Goal: Information Seeking & Learning: Find specific fact

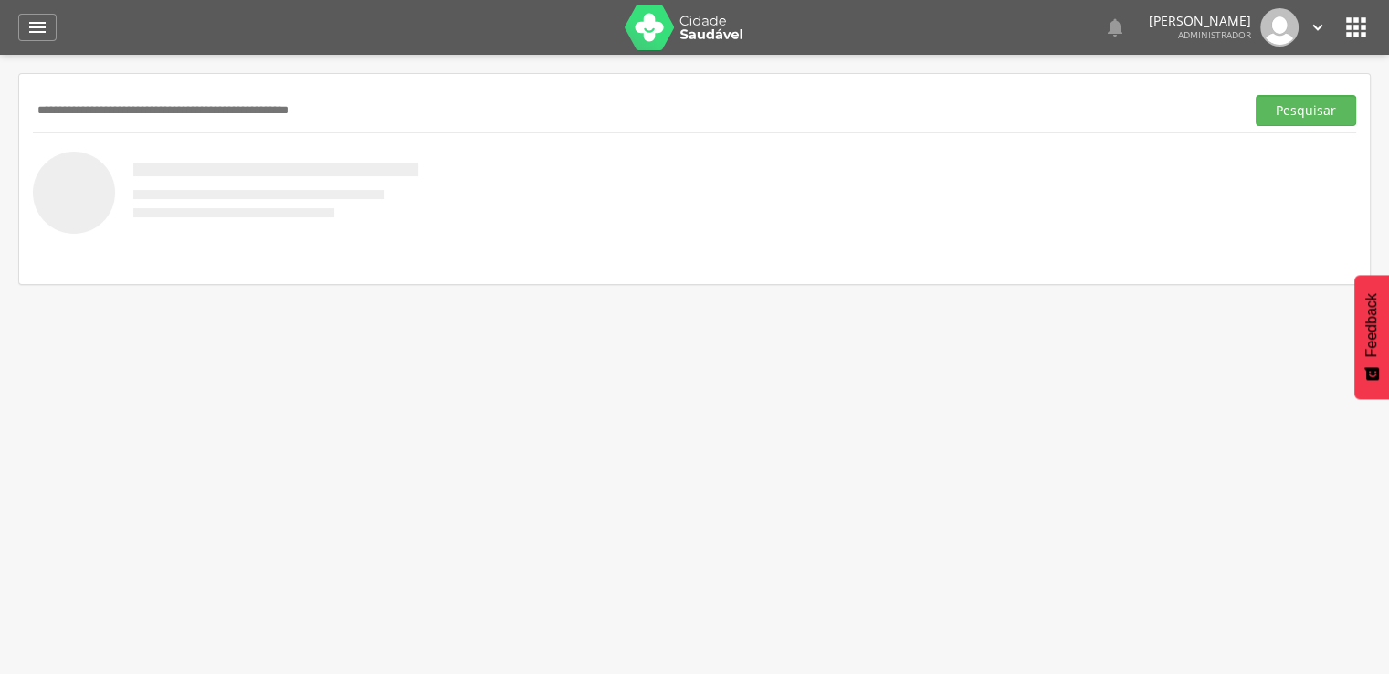
click at [136, 97] on input "text" at bounding box center [635, 110] width 1204 height 31
click at [1256, 95] on button "Pesquisar" at bounding box center [1306, 110] width 100 height 31
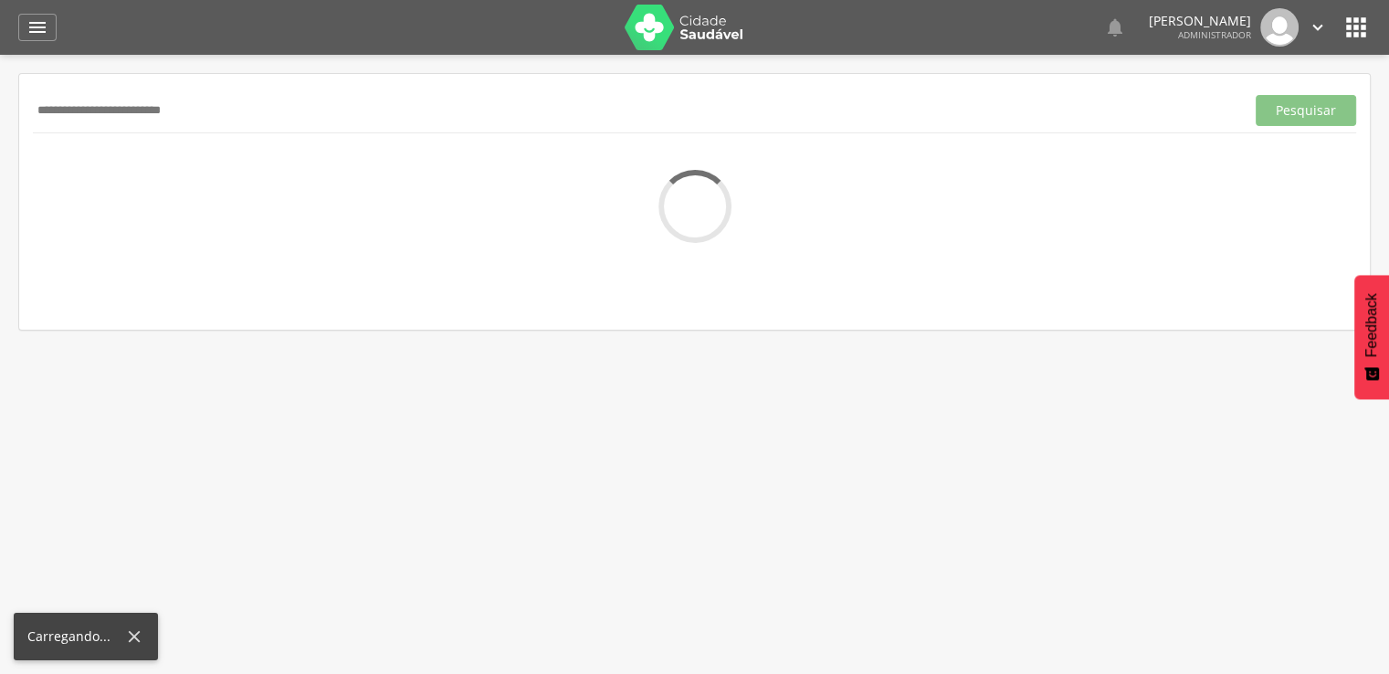
click at [828, 571] on div " Supervisão  Distritos  Ubs adicionar ubs  Coordenador: - [PERSON_NAME] / B…" at bounding box center [694, 392] width 1389 height 674
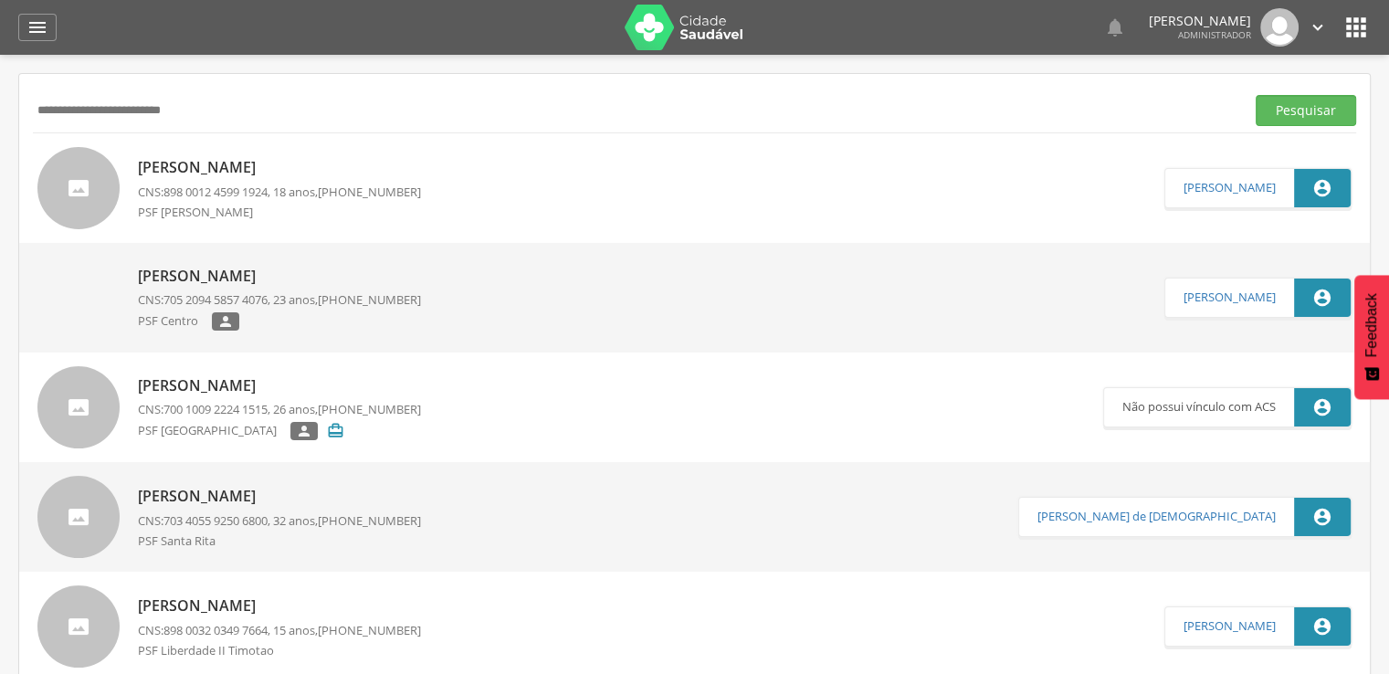
drag, startPoint x: 329, startPoint y: 133, endPoint x: 39, endPoint y: 129, distance: 289.5
drag, startPoint x: 209, startPoint y: 116, endPoint x: -29, endPoint y: 111, distance: 238.4
click at [0, 111] on html " Dashboard Supervisão Produtividade Mapa da cidade Mapa de cobertura Ranking A…" at bounding box center [694, 337] width 1389 height 674
type input "**********"
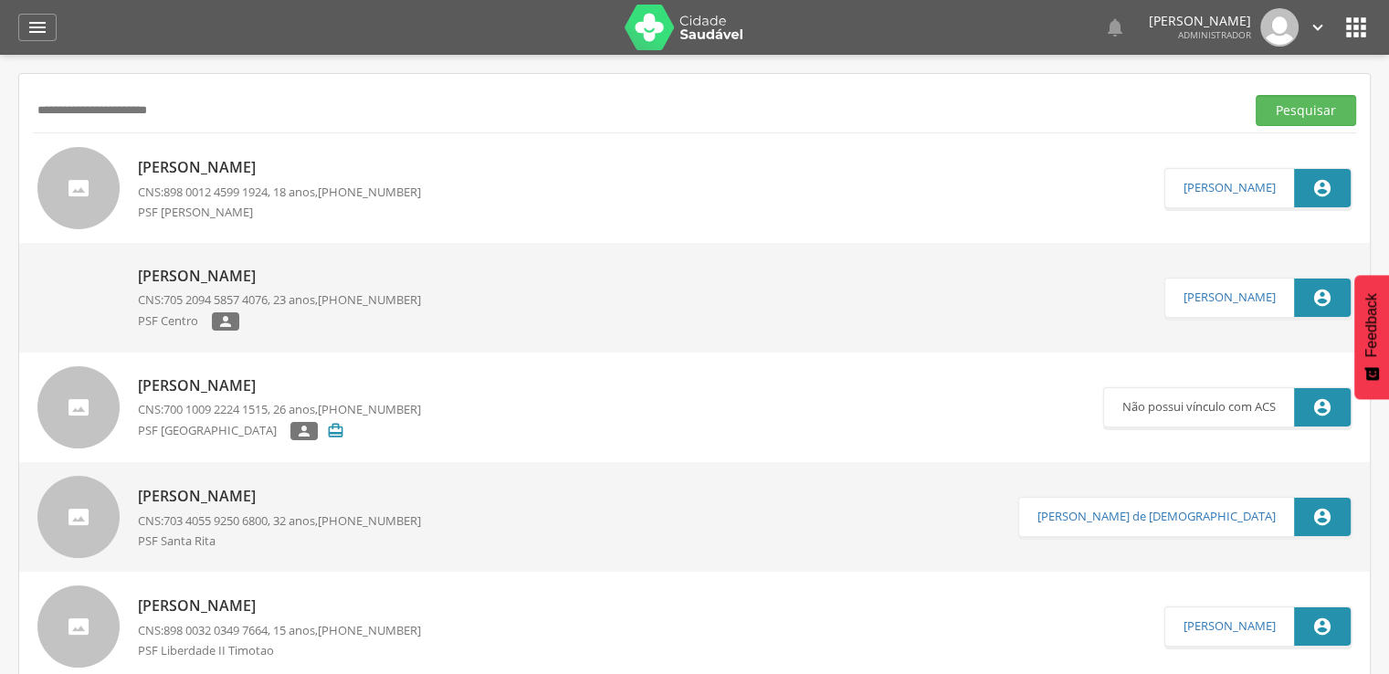
click at [1256, 95] on button "Pesquisar" at bounding box center [1306, 110] width 100 height 31
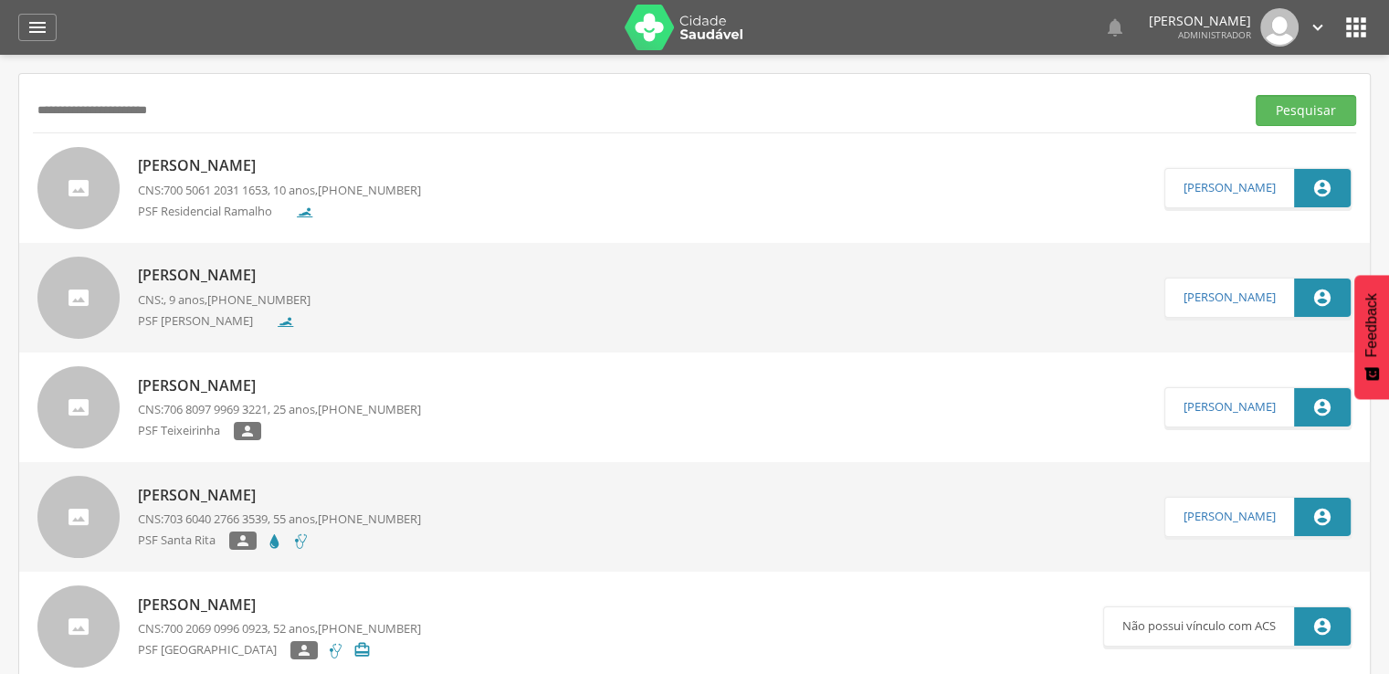
click at [281, 173] on p "[PERSON_NAME]" at bounding box center [279, 165] width 283 height 21
type input "**********"
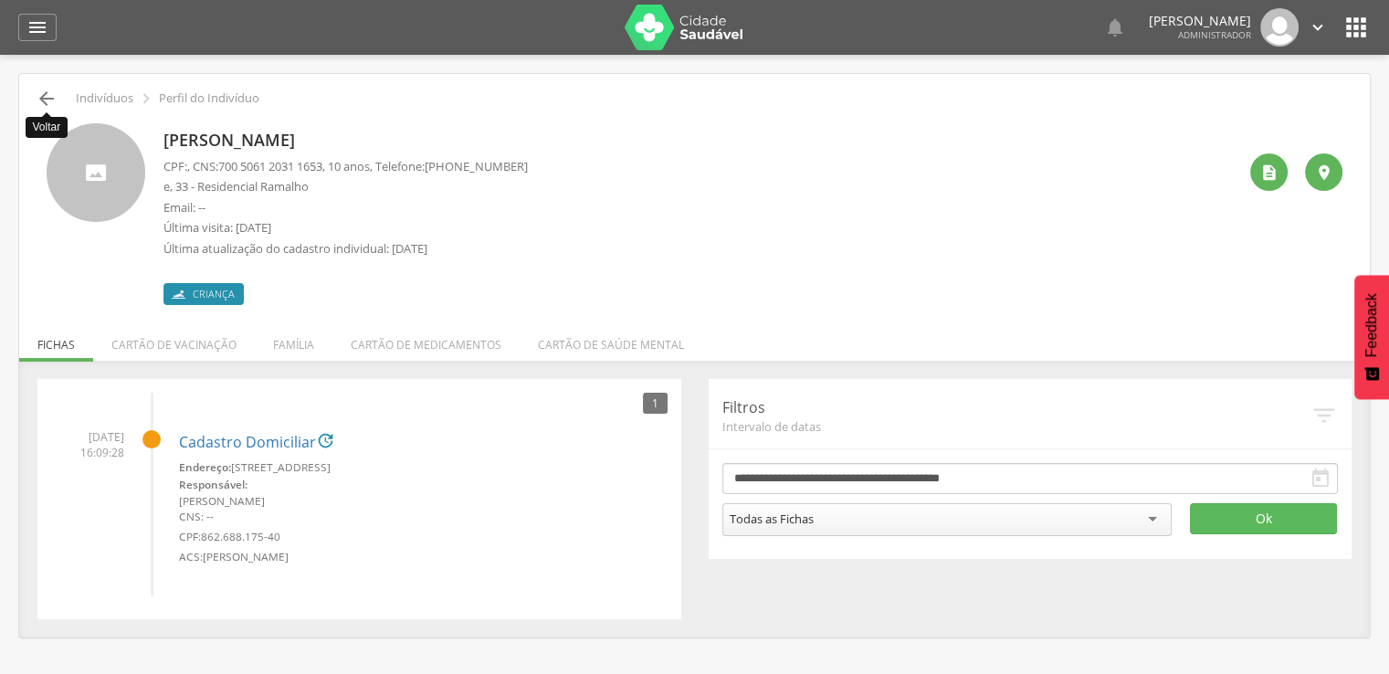
click at [43, 103] on icon "" at bounding box center [47, 99] width 22 height 22
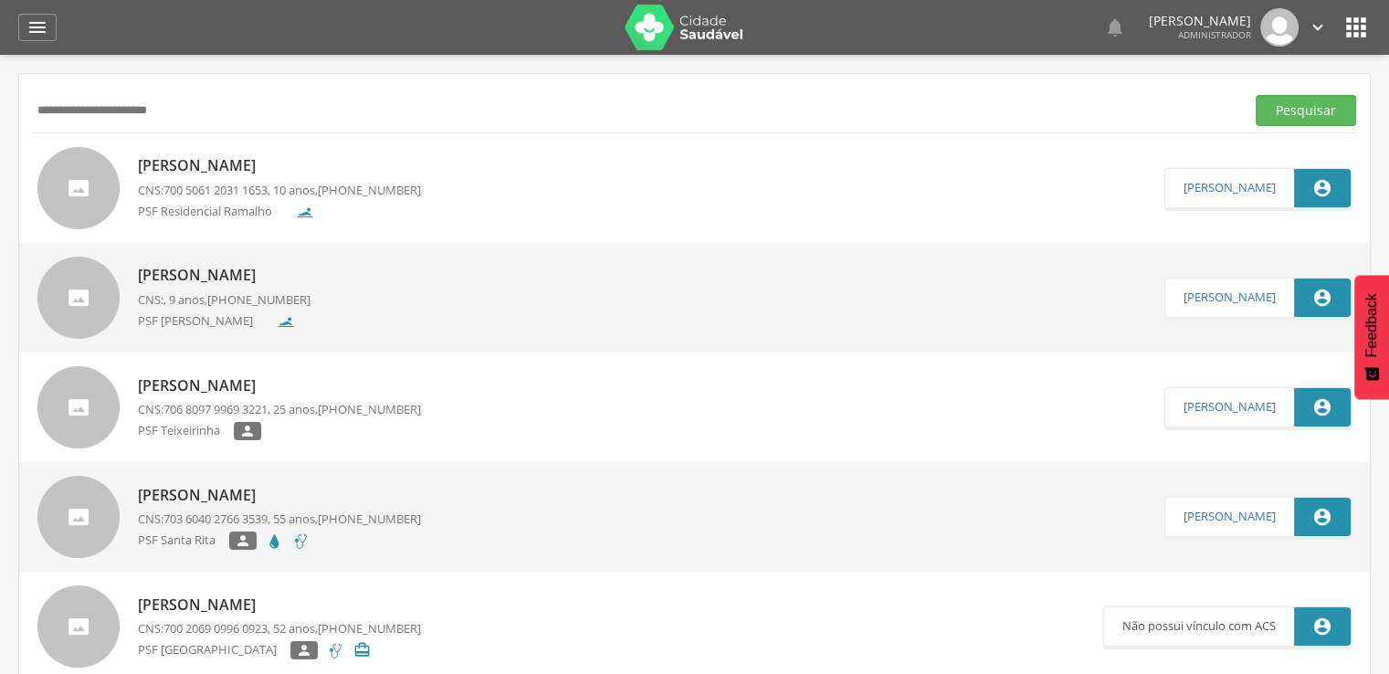
click at [279, 285] on p "[PERSON_NAME]" at bounding box center [224, 275] width 173 height 21
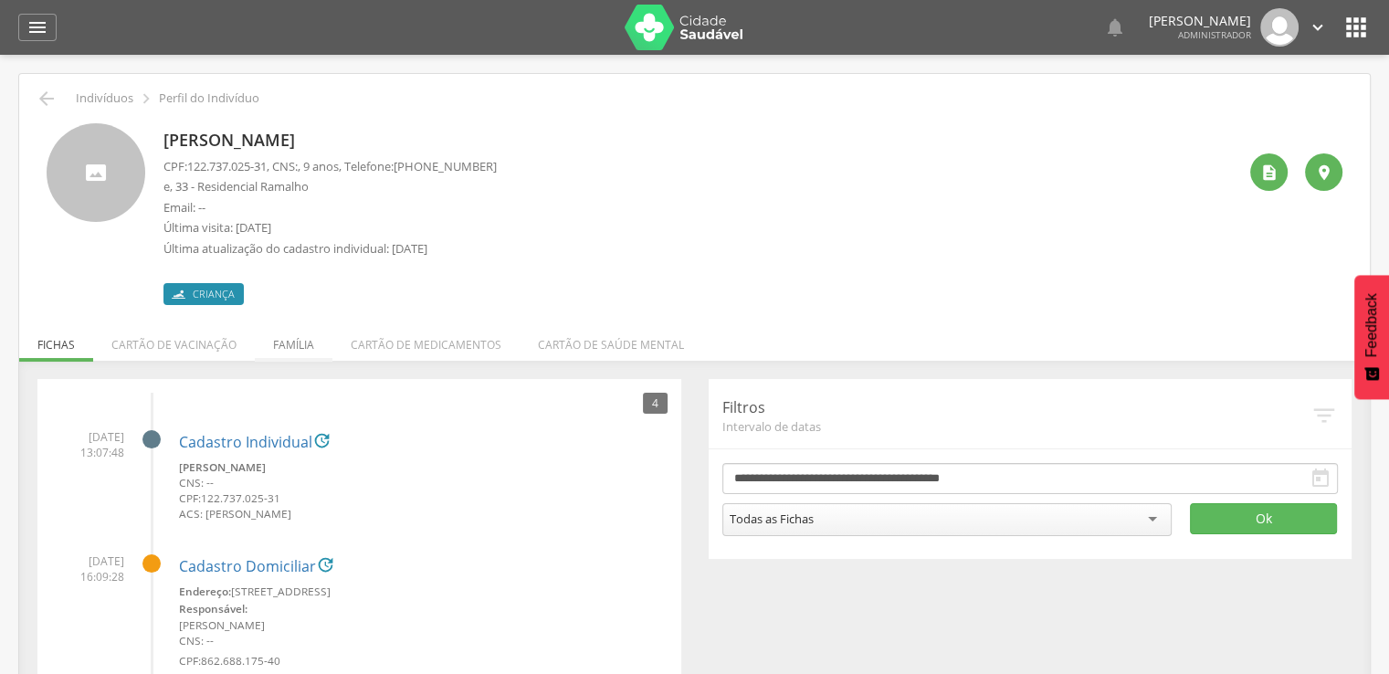
click at [321, 355] on li "Família" at bounding box center [294, 340] width 78 height 43
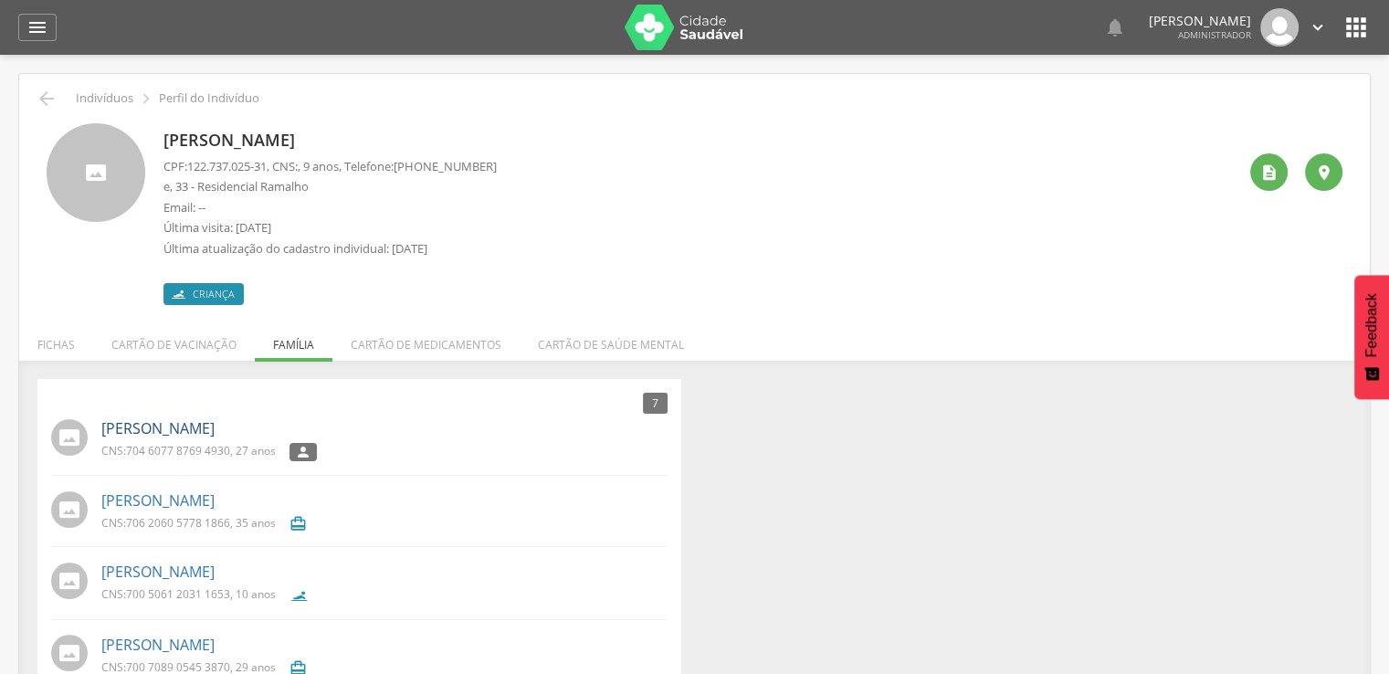
click at [215, 435] on link "[PERSON_NAME]" at bounding box center [157, 428] width 113 height 21
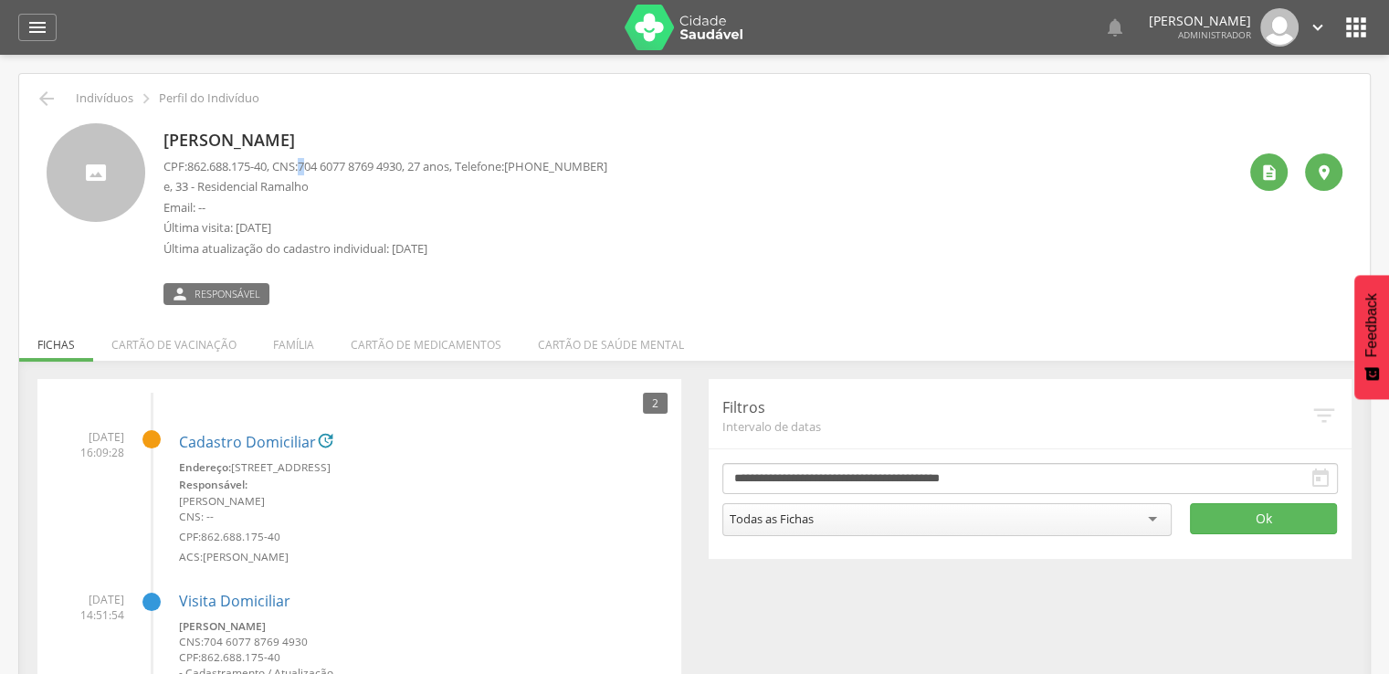
click at [314, 163] on p "CPF: 862.688.175-40 , CNS: [PHONE_NUMBER] , 27 anos, Telefone: [PHONE_NUMBER]" at bounding box center [385, 166] width 444 height 17
click at [314, 163] on span "704 6077 8769 4930" at bounding box center [350, 166] width 104 height 16
click at [315, 195] on p "e, 33 - Residencial Ramalho" at bounding box center [385, 186] width 444 height 17
drag, startPoint x: 310, startPoint y: 164, endPoint x: 419, endPoint y: 170, distance: 109.7
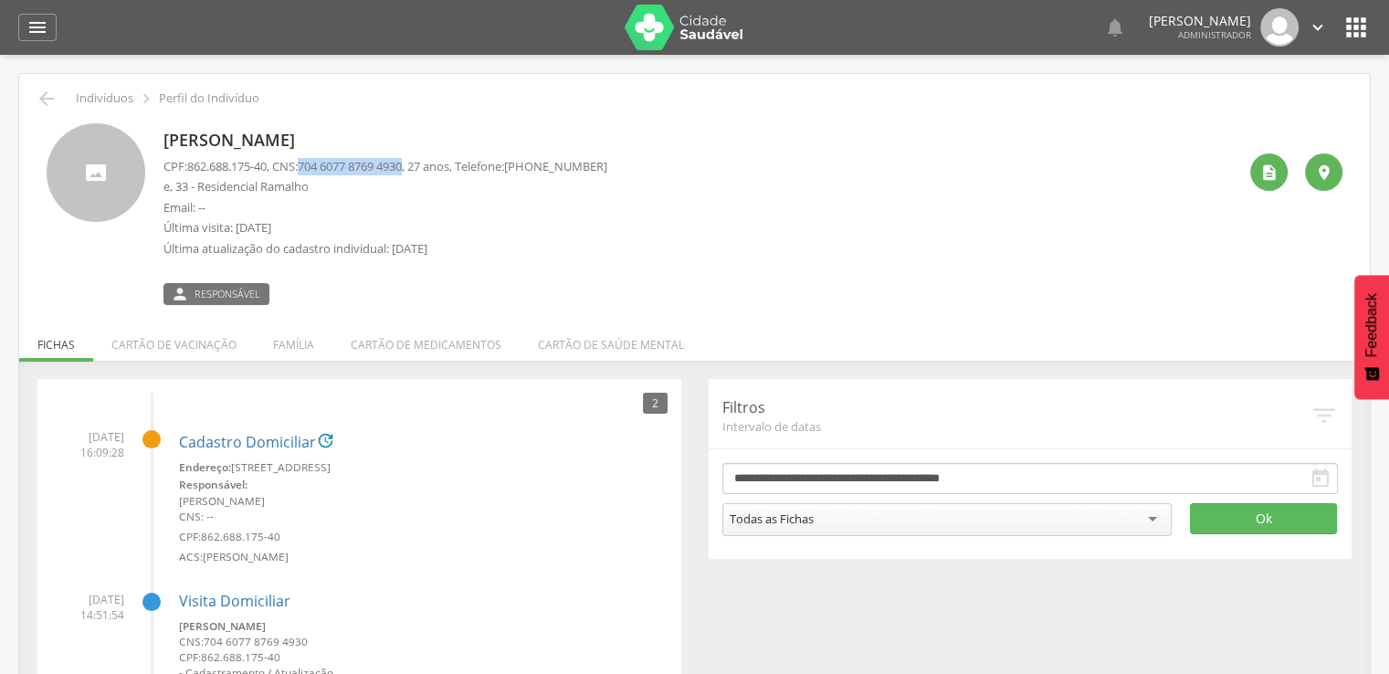
click at [402, 170] on span "704 6077 8769 4930" at bounding box center [350, 166] width 104 height 16
copy span "704 6077 8769 4930"
click at [0, 4] on header " Dashboard Supervisão Produtividade Mapa da cidade Mapa de cobertura Ranking A…" at bounding box center [694, 27] width 1389 height 55
click at [18, 26] on div "" at bounding box center [37, 27] width 38 height 27
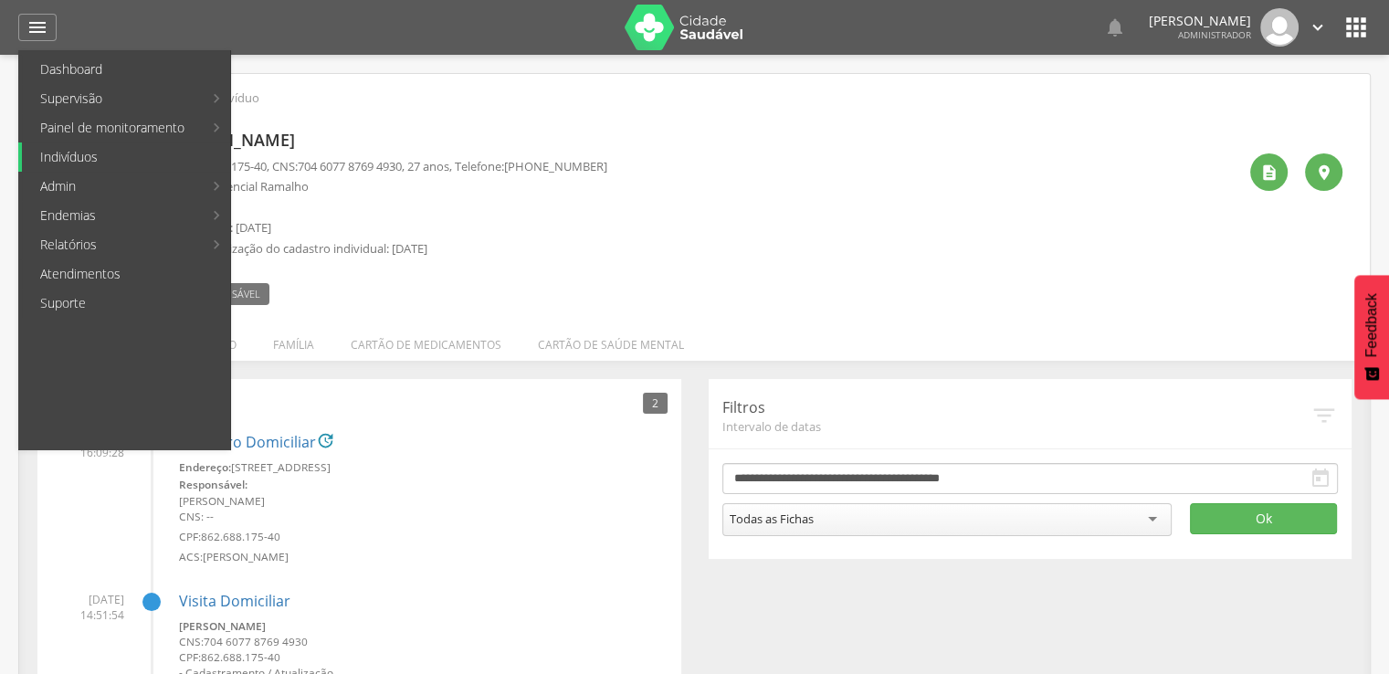
click at [124, 153] on link "Indivíduos" at bounding box center [126, 156] width 208 height 29
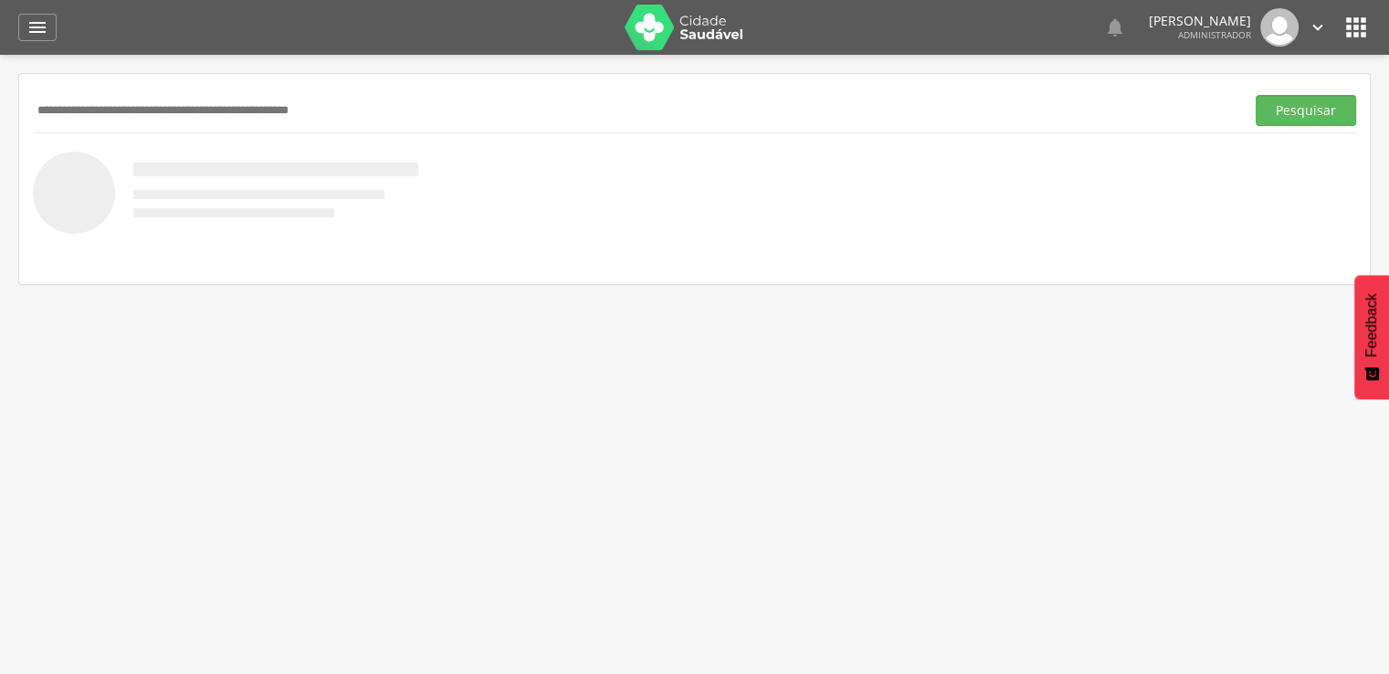
paste input "**********"
click at [1256, 95] on button "Pesquisar" at bounding box center [1306, 110] width 100 height 31
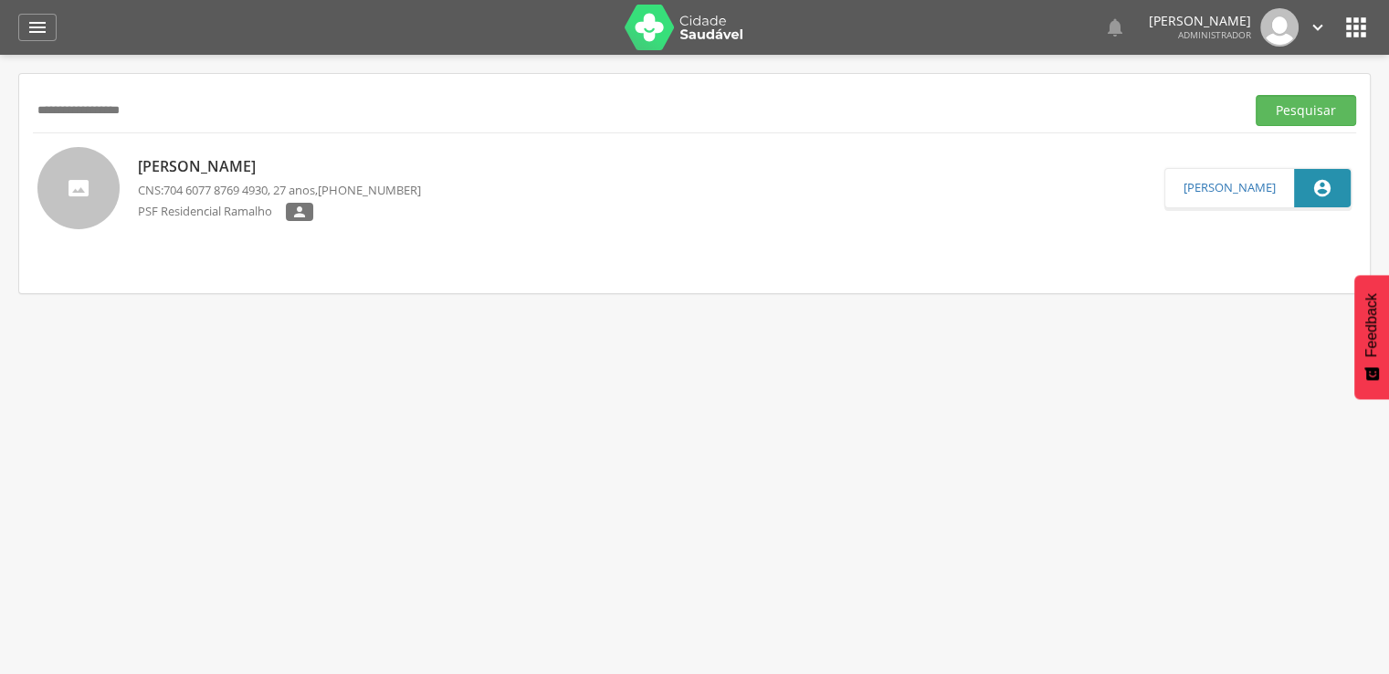
click at [307, 153] on div "[PERSON_NAME] CNS: 704 6077 8769 4930 , 27 anos, [PHONE_NUMBER] PSF Residencial…" at bounding box center [279, 189] width 283 height 76
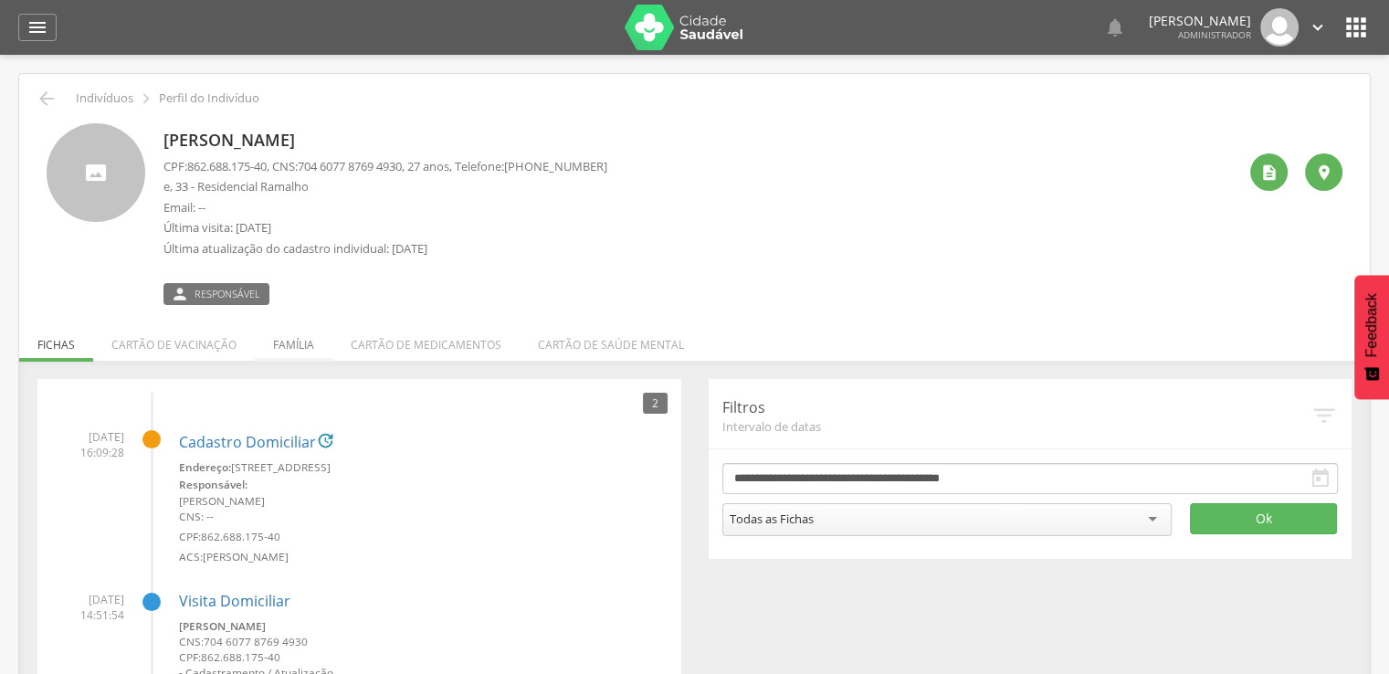
click at [279, 330] on li "Família" at bounding box center [294, 340] width 78 height 43
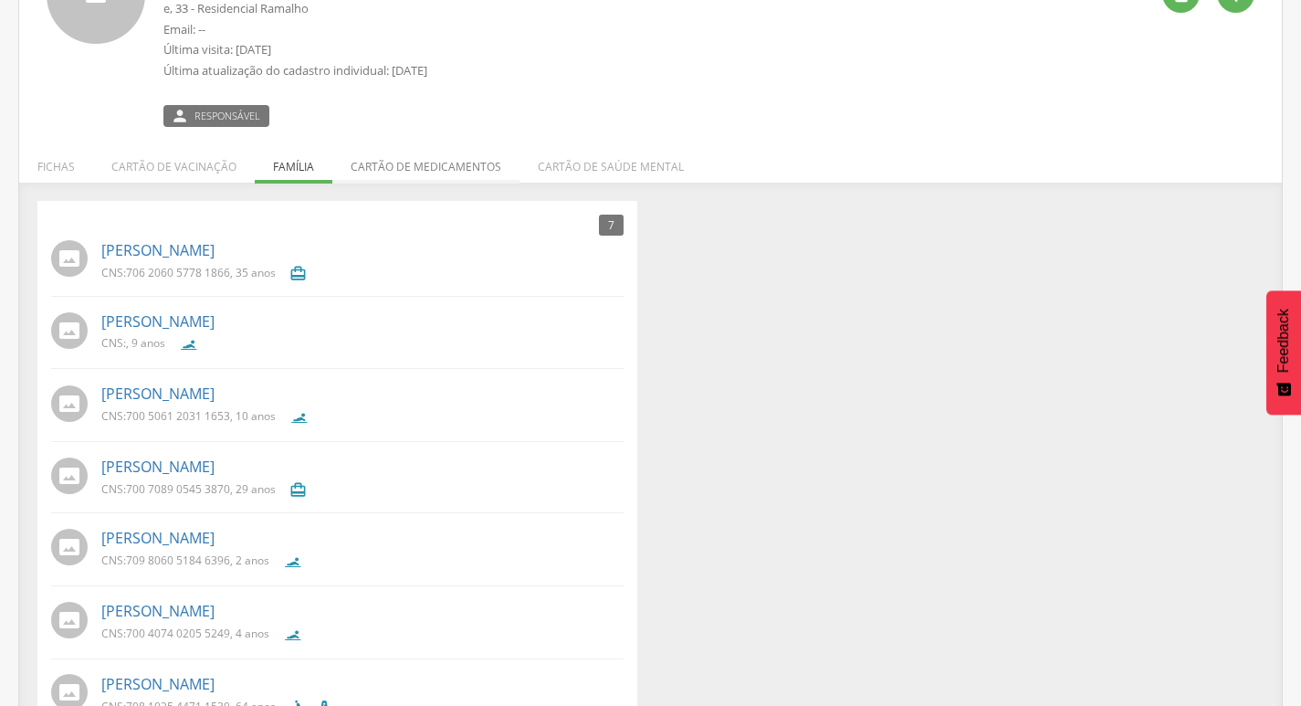
scroll to position [183, 0]
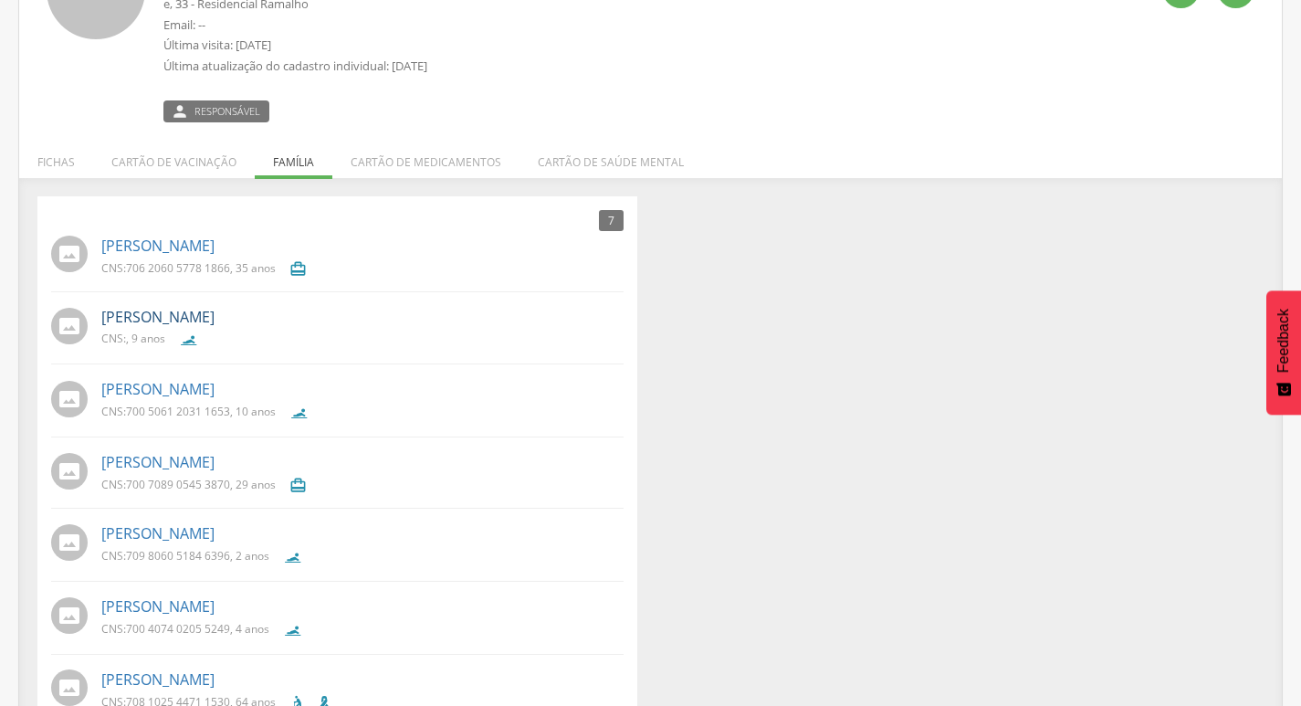
click at [208, 312] on link "[PERSON_NAME]" at bounding box center [157, 317] width 113 height 21
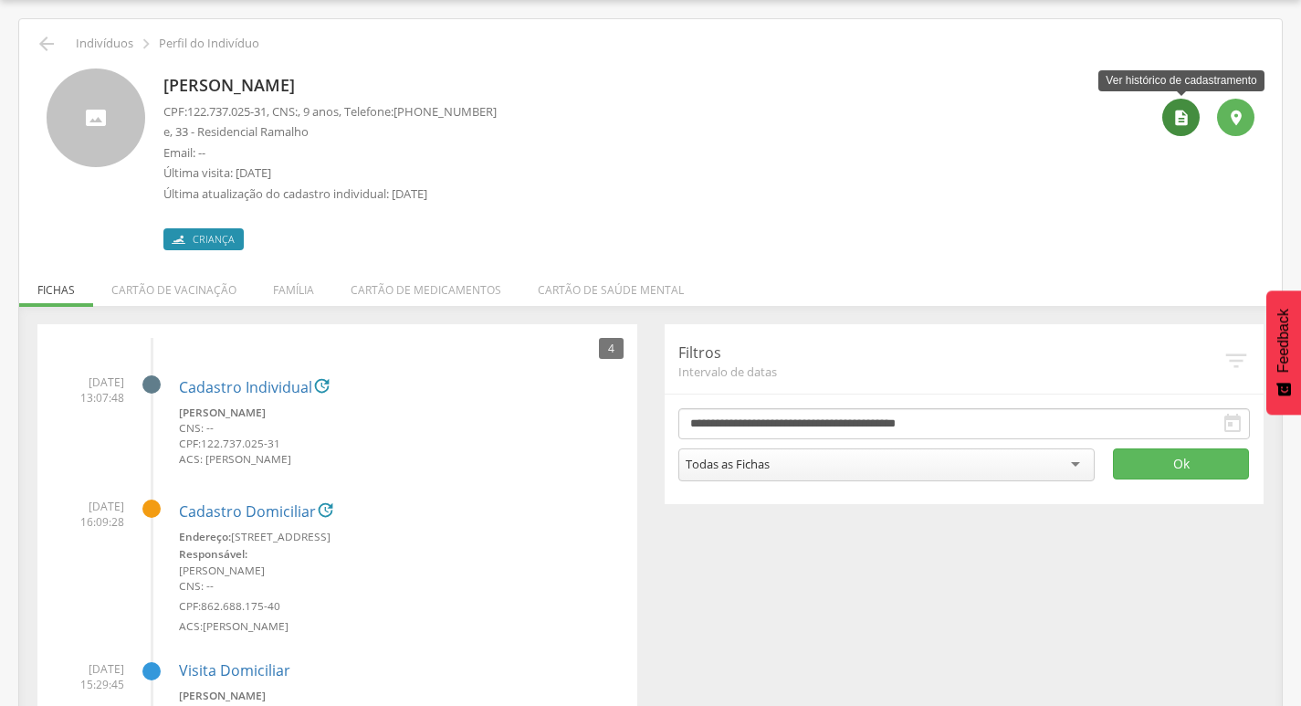
click at [1198, 121] on div "" at bounding box center [1180, 117] width 37 height 37
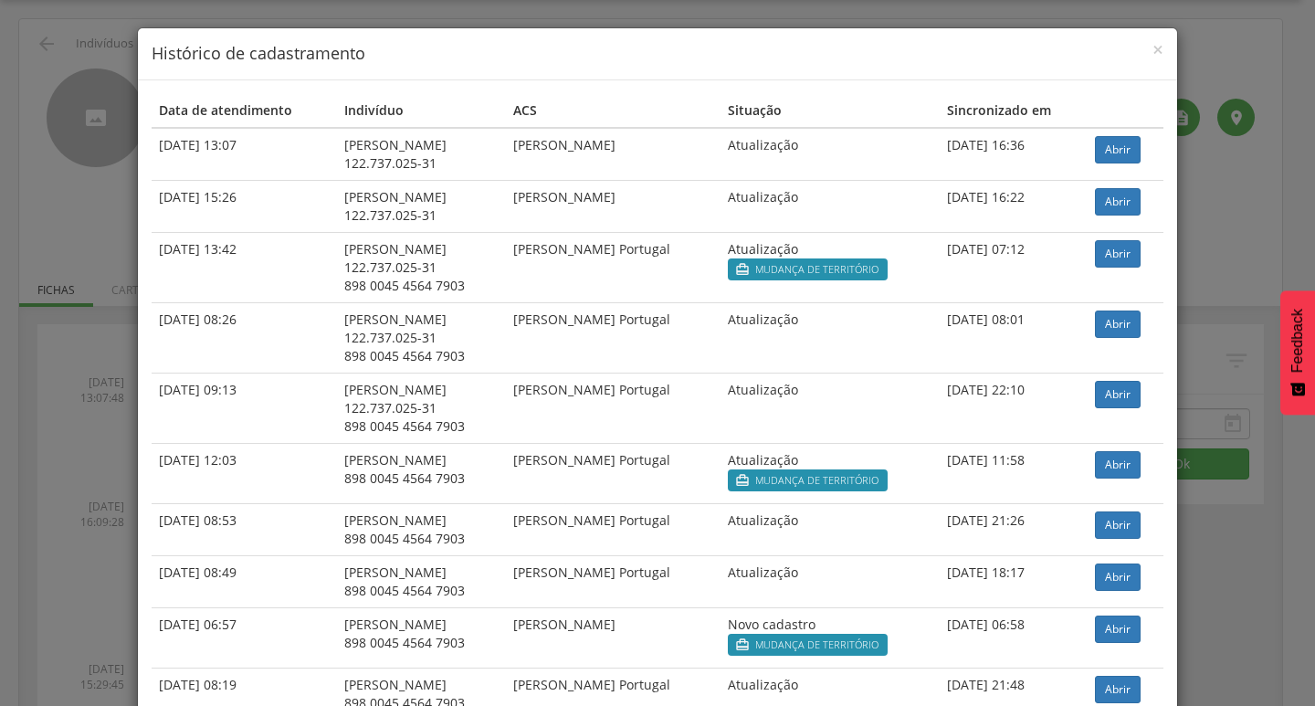
click at [1218, 247] on div "× Histórico de cadastramento Data de atendimento Indivíduo ACS Situação Sincron…" at bounding box center [657, 353] width 1315 height 706
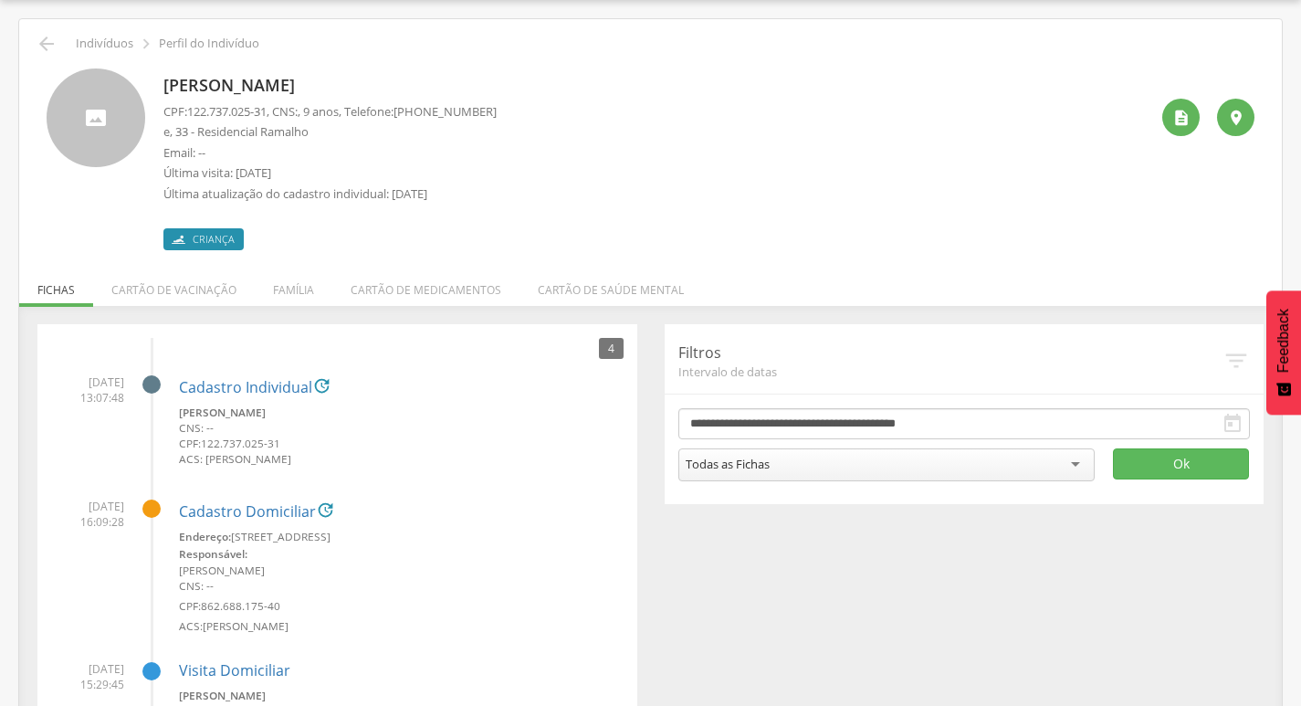
drag, startPoint x: 142, startPoint y: 85, endPoint x: 406, endPoint y: 91, distance: 264.0
click at [406, 91] on div "[PERSON_NAME] CPF: 122.737.025-31 , CNS: , 9 anos, Telefone: [PHONE_NUMBER] e, …" at bounding box center [651, 159] width 1208 height 182
copy div "[PERSON_NAME]"
click at [47, 58] on div "[PERSON_NAME] CPF: 122.737.025-31 , CNS: , 9 anos, Telefone: [PHONE_NUMBER] e, …" at bounding box center [651, 152] width 1236 height 195
click at [47, 51] on icon "" at bounding box center [47, 44] width 22 height 22
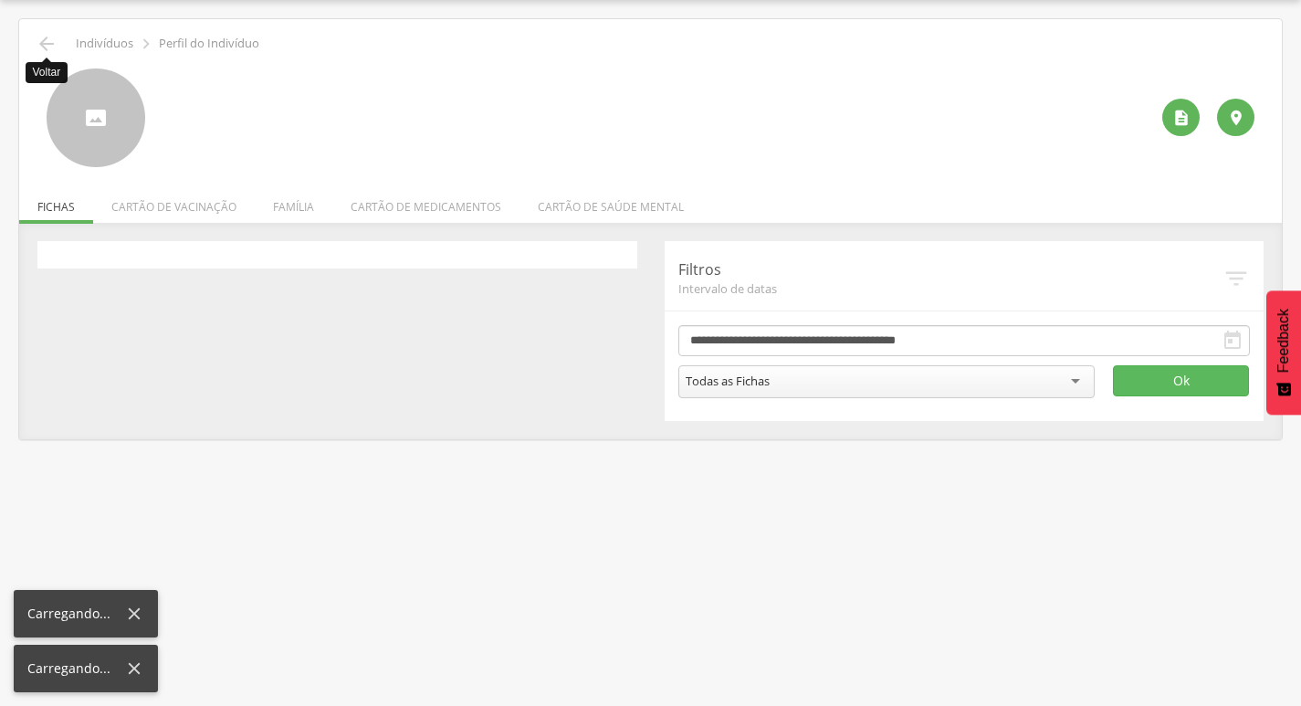
click at [47, 51] on icon "" at bounding box center [47, 44] width 22 height 22
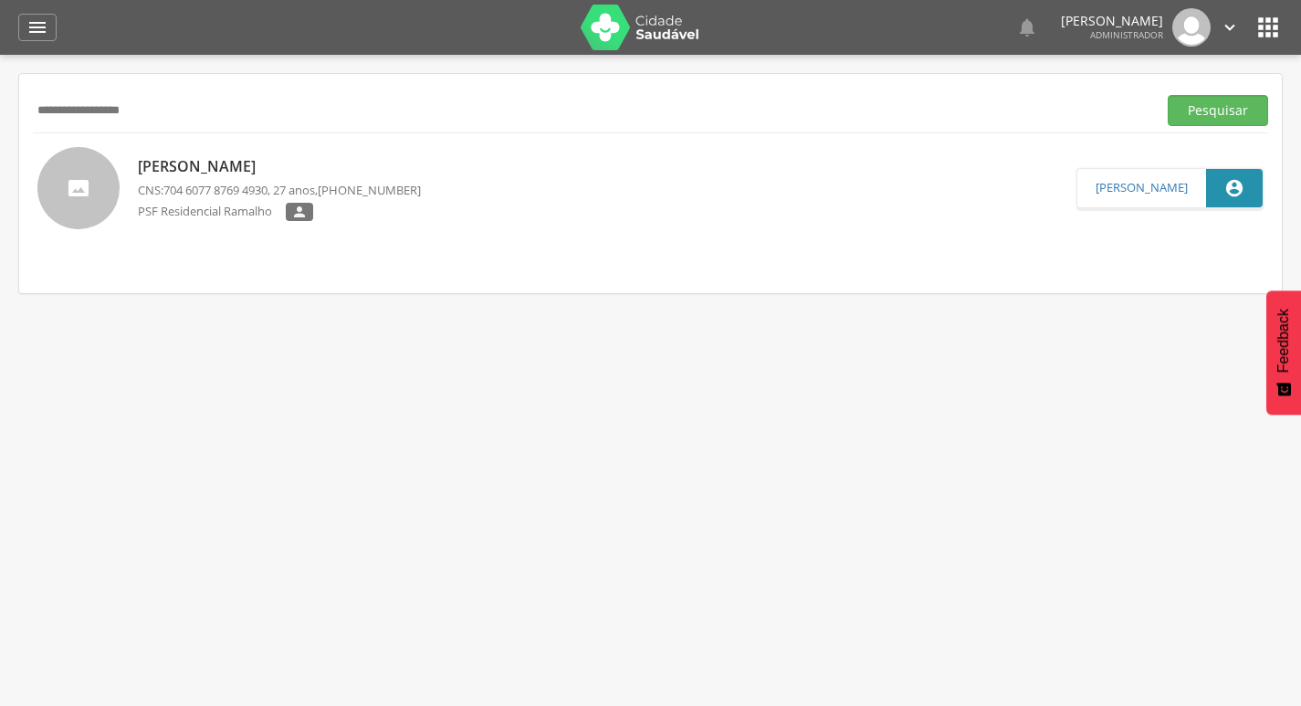
drag, startPoint x: 195, startPoint y: 103, endPoint x: 0, endPoint y: 109, distance: 194.6
click at [0, 109] on div " Supervisão  Distritos  Ubs adicionar ubs  Coordenador: - [PERSON_NAME] / B…" at bounding box center [650, 408] width 1301 height 706
paste input "******"
type input "**********"
click at [1168, 95] on button "Pesquisar" at bounding box center [1218, 110] width 100 height 31
